Goal: Information Seeking & Learning: Check status

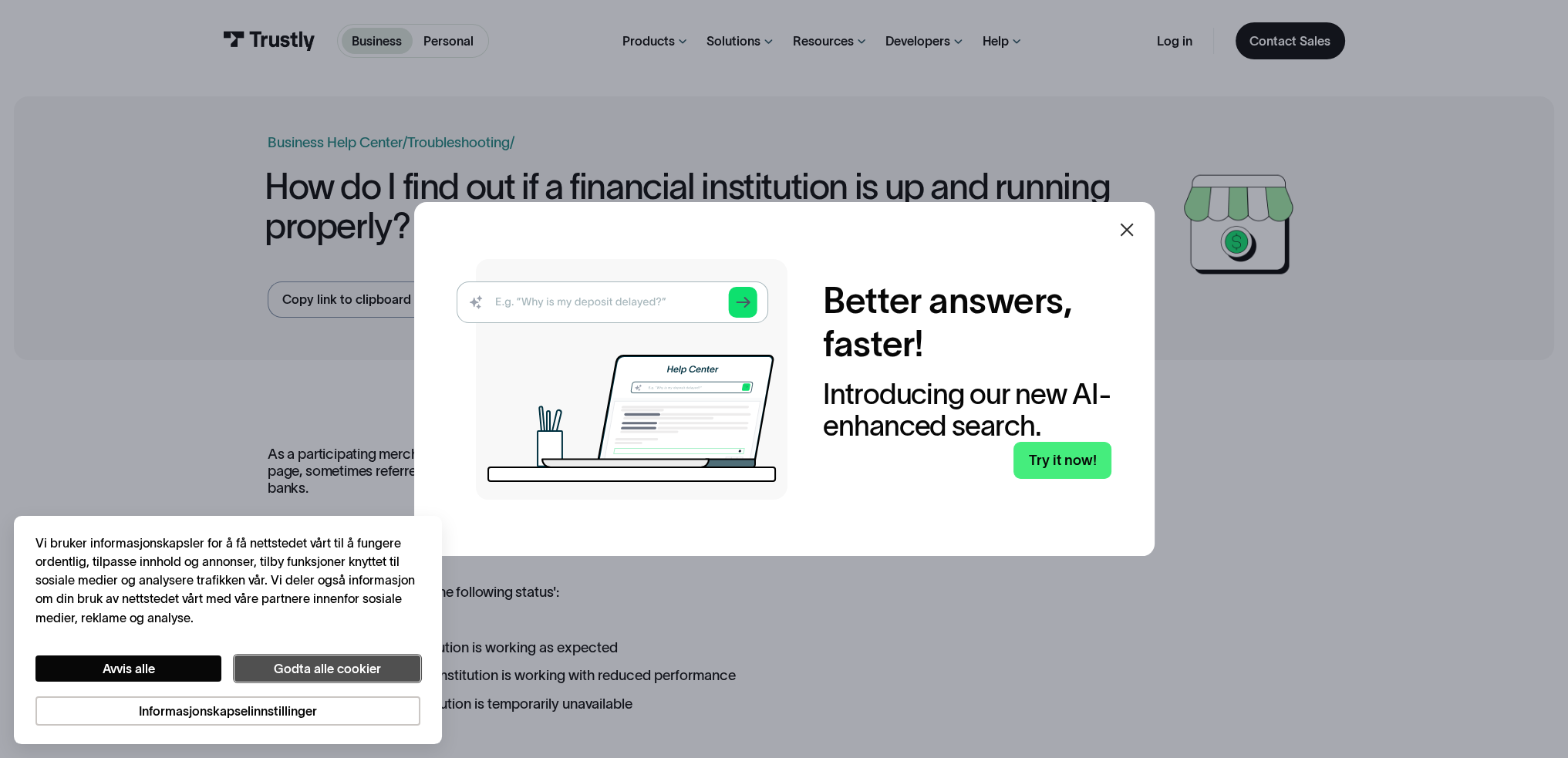
drag, startPoint x: 326, startPoint y: 669, endPoint x: 505, endPoint y: 565, distance: 207.0
click at [327, 666] on button "Godta alle cookier" at bounding box center [327, 669] width 186 height 27
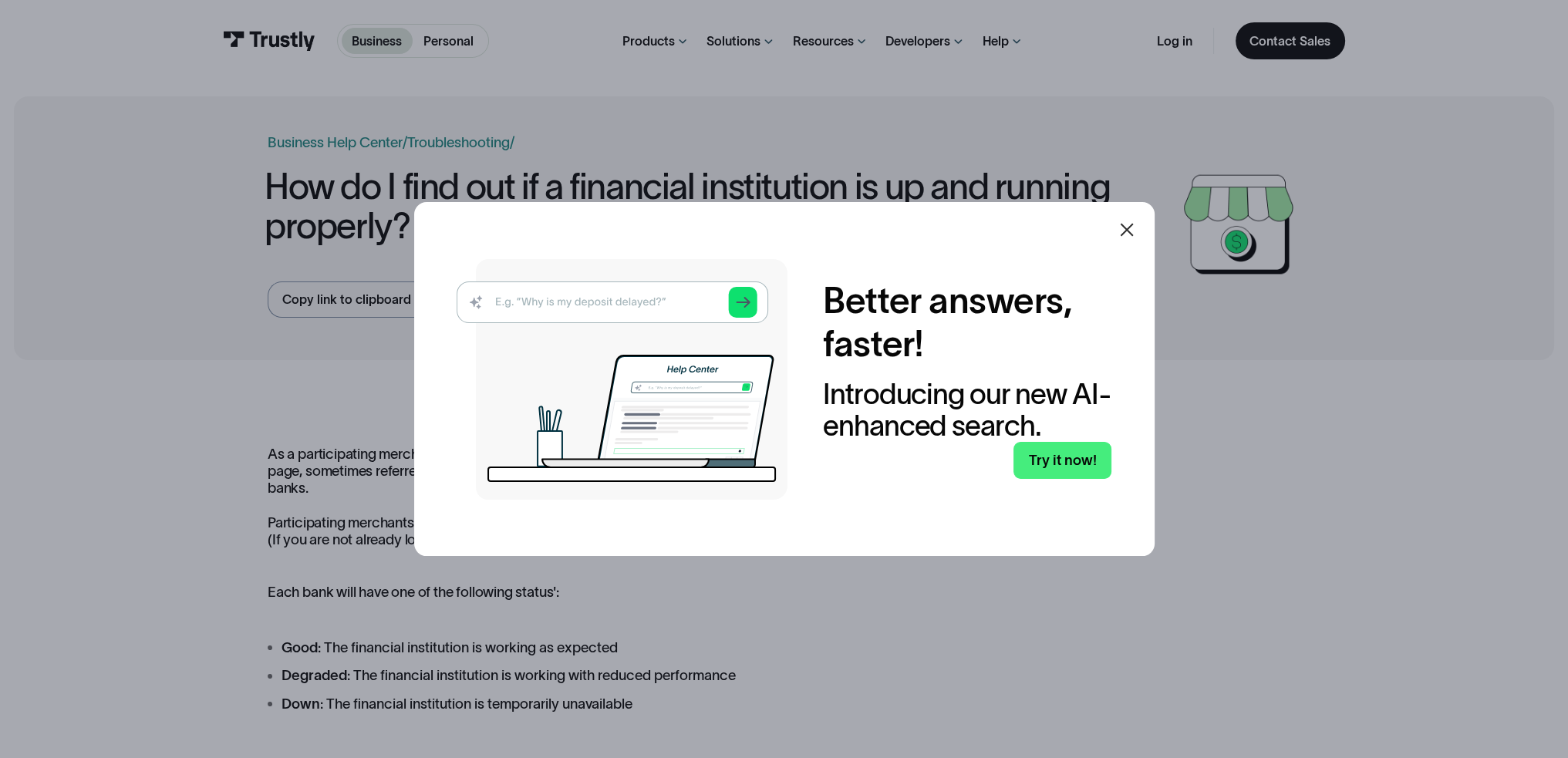
click at [1129, 222] on icon at bounding box center [1127, 230] width 19 height 19
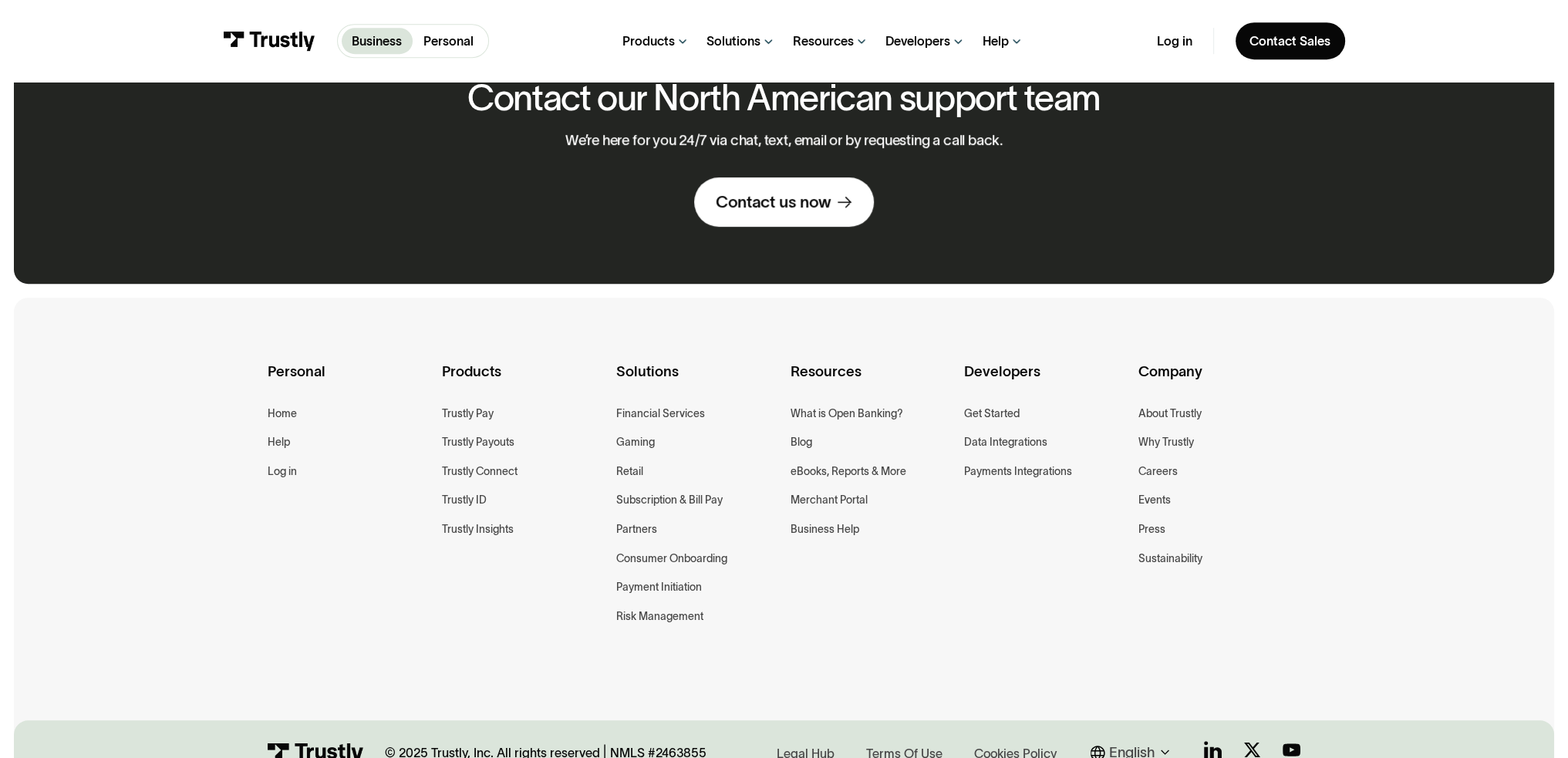
scroll to position [1316, 0]
